Goal: Navigation & Orientation: Understand site structure

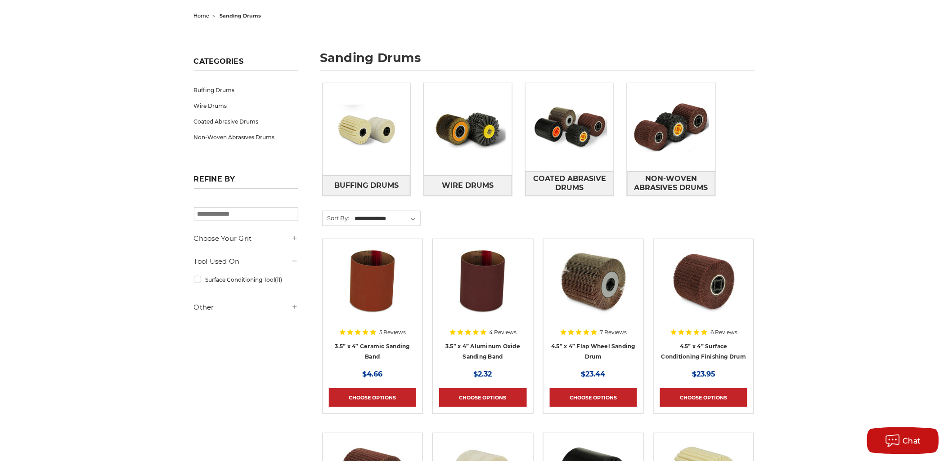
scroll to position [100, 0]
